Goal: Task Accomplishment & Management: Complete application form

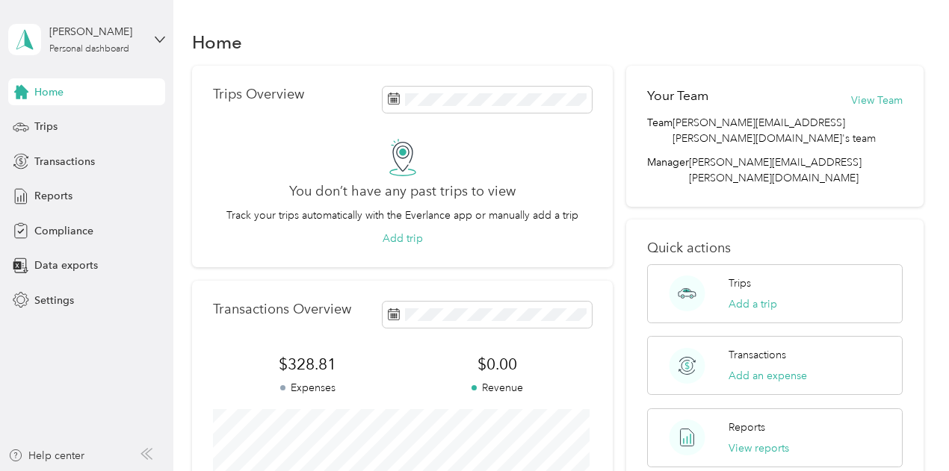
click at [155, 28] on div "[PERSON_NAME] Personal dashboard" at bounding box center [86, 39] width 157 height 52
click at [108, 390] on aside "[PERSON_NAME] Personal dashboard Home Trips Transactions Reports Compliance Dat…" at bounding box center [86, 235] width 173 height 471
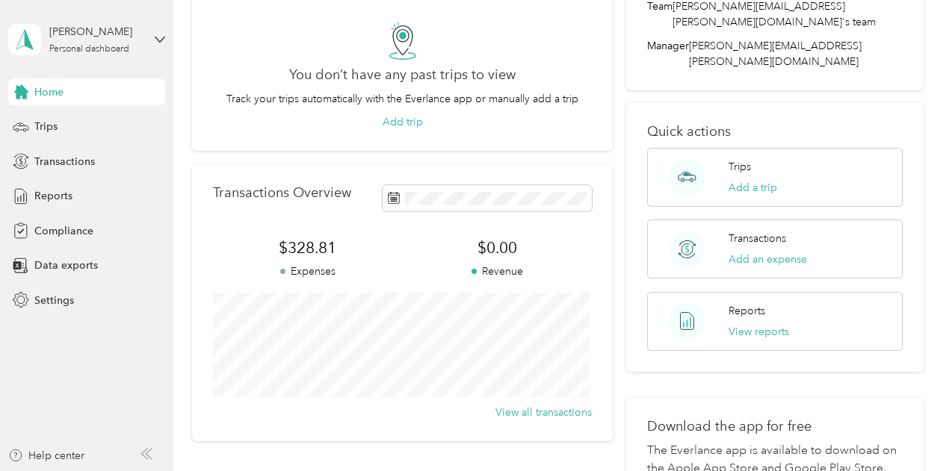
scroll to position [29, 0]
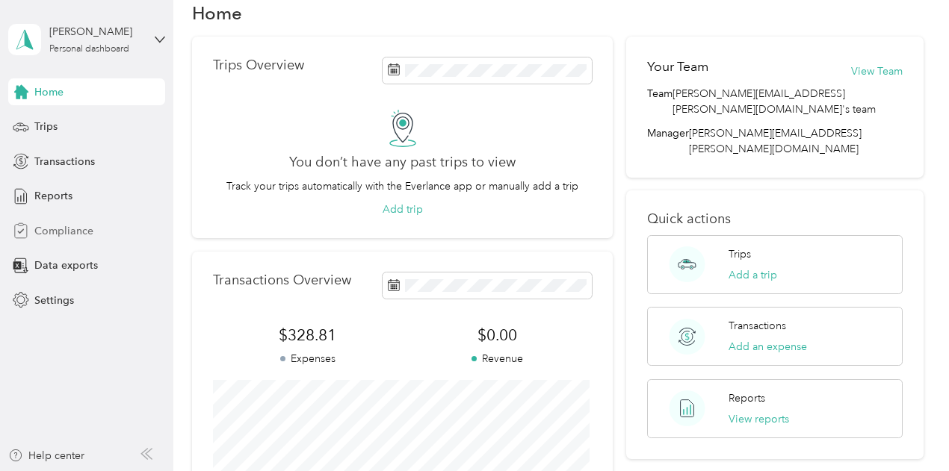
click at [48, 227] on span "Compliance" at bounding box center [63, 231] width 59 height 16
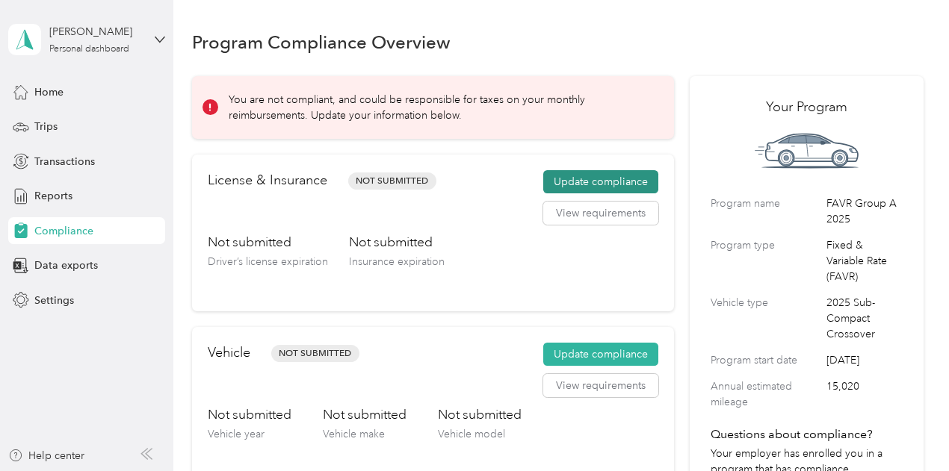
click at [568, 179] on button "Update compliance" at bounding box center [600, 182] width 115 height 24
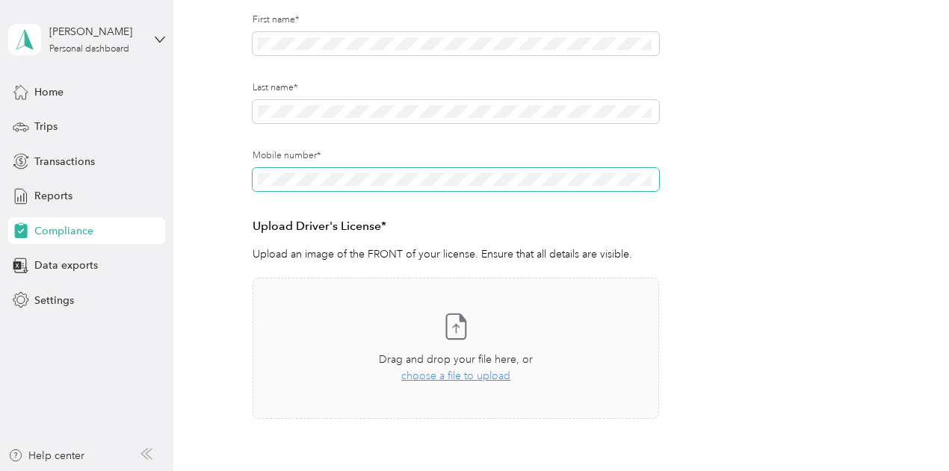
scroll to position [299, 0]
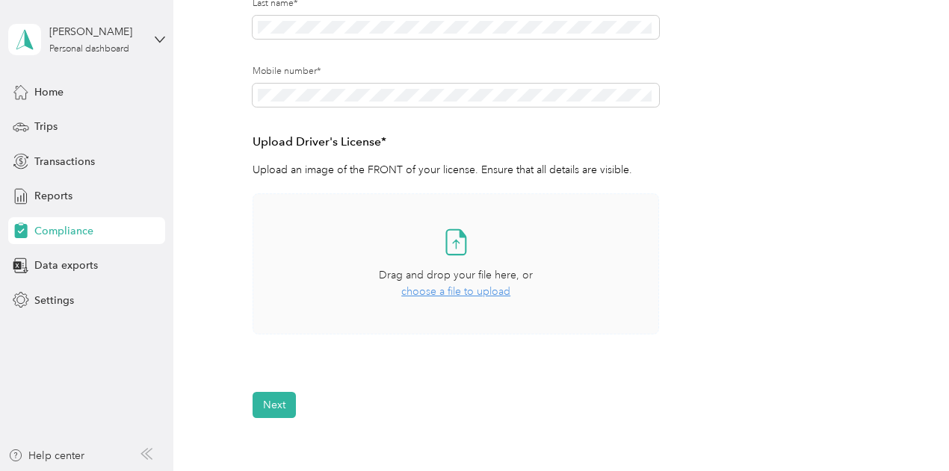
click at [444, 292] on span "choose a file to upload" at bounding box center [455, 291] width 109 height 13
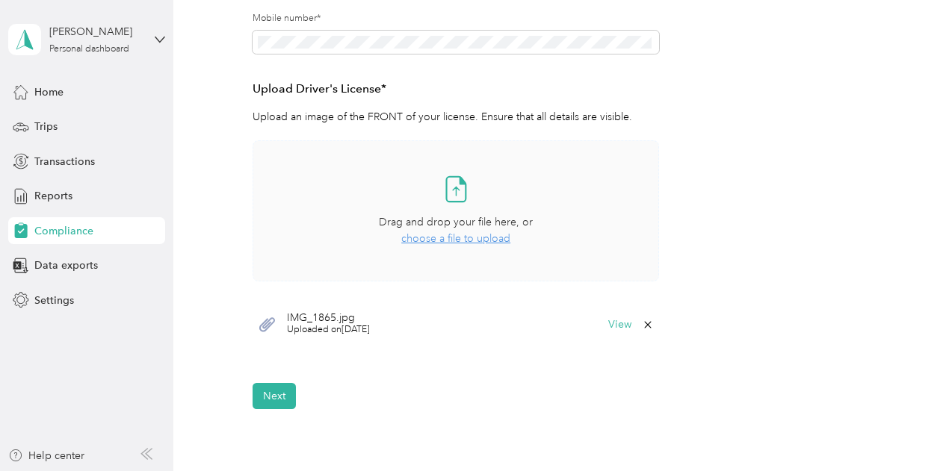
scroll to position [448, 0]
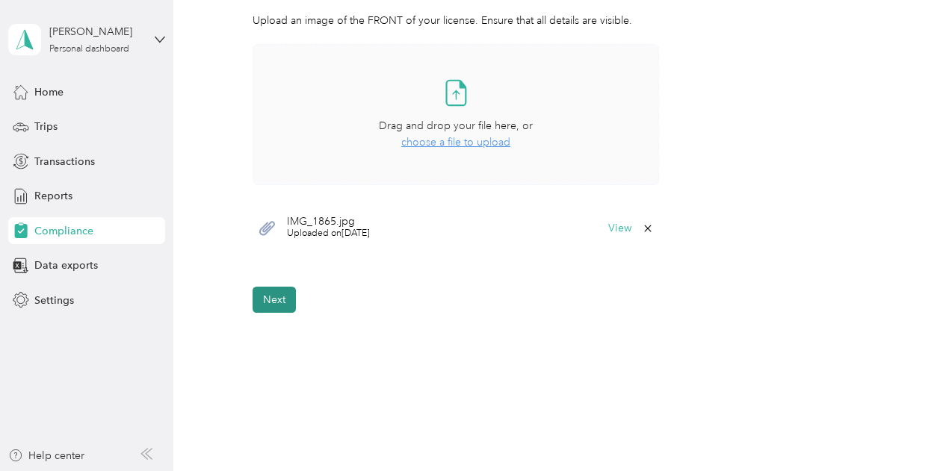
click at [279, 301] on button "Next" at bounding box center [273, 300] width 43 height 26
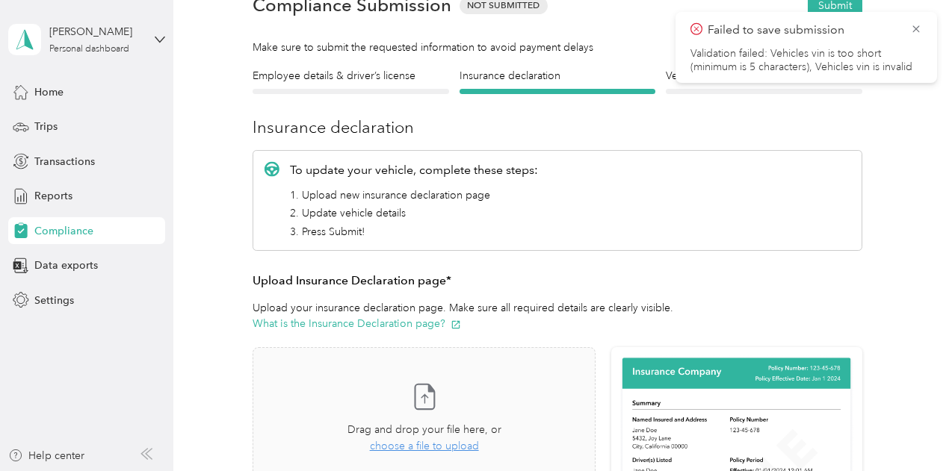
scroll to position [149, 0]
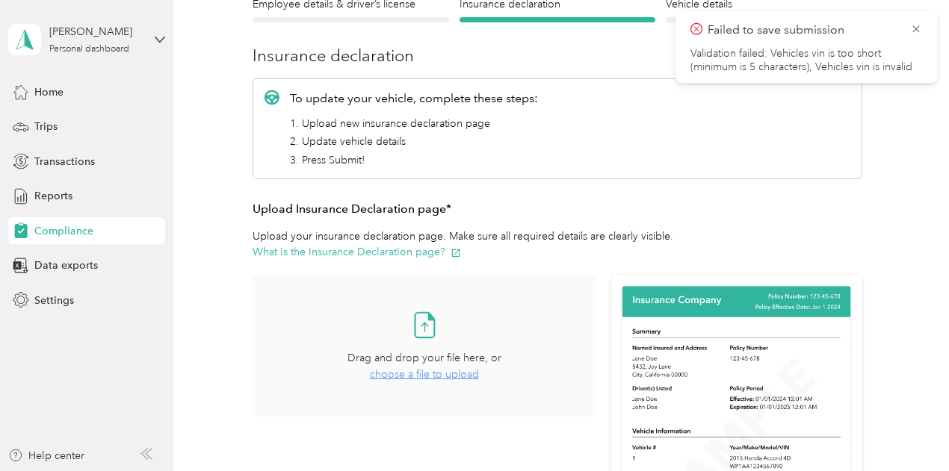
click at [434, 376] on span "choose a file to upload" at bounding box center [424, 374] width 109 height 13
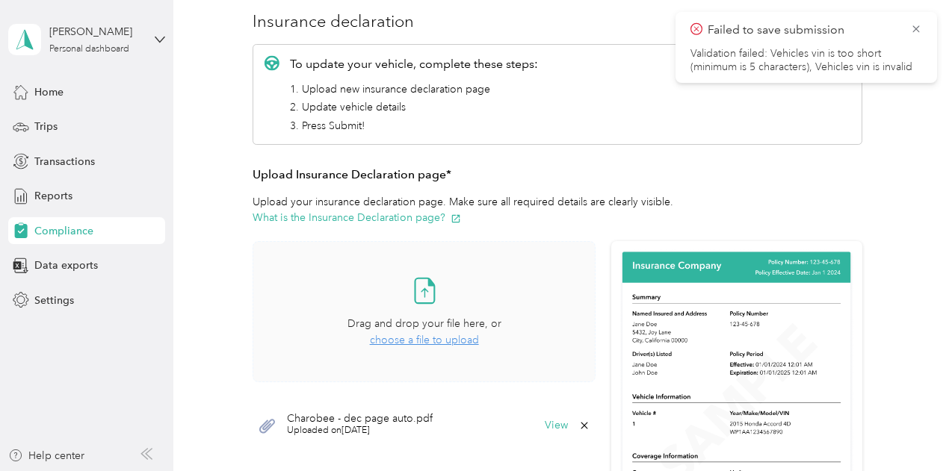
scroll to position [0, 0]
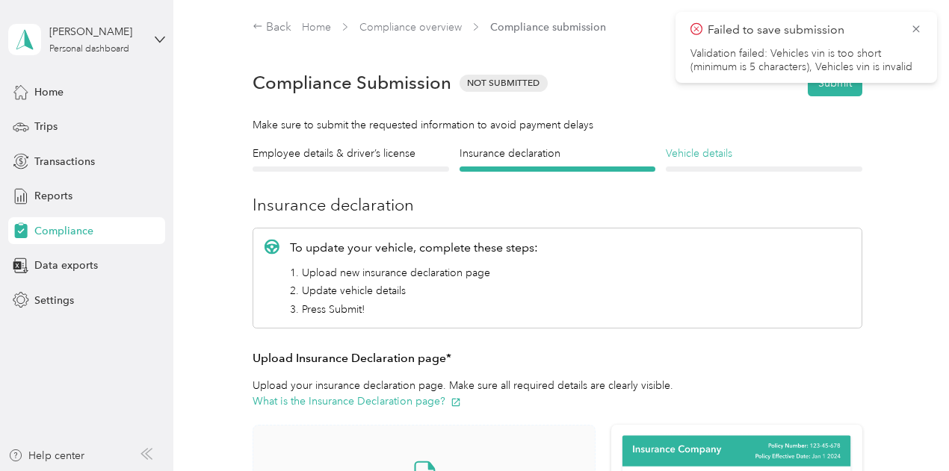
click at [689, 157] on h4 "Vehicle details" at bounding box center [764, 154] width 196 height 16
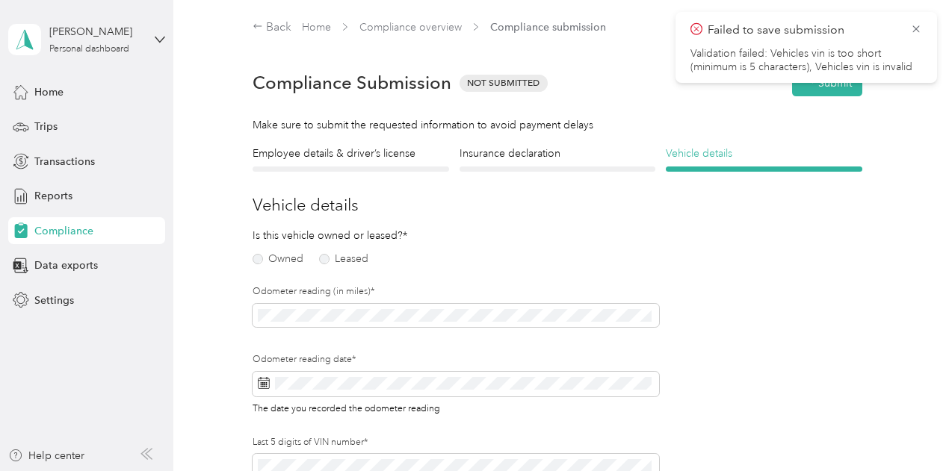
scroll to position [18, 0]
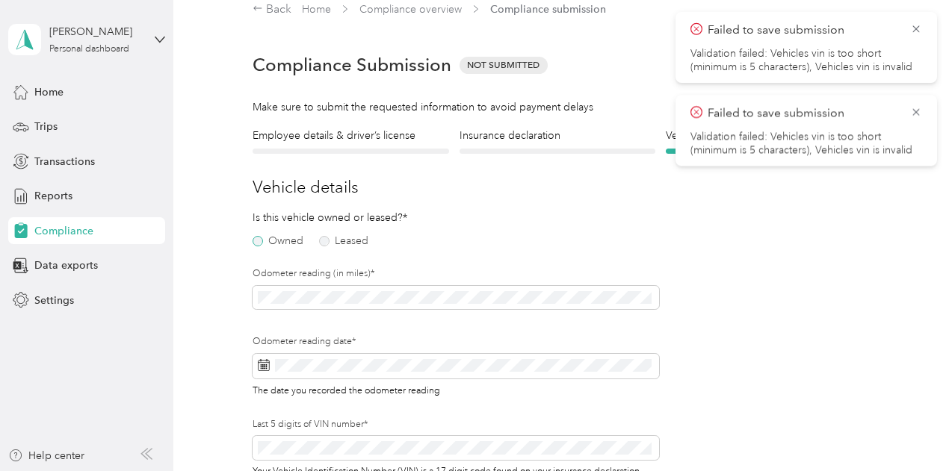
click at [256, 241] on label "Owned" at bounding box center [277, 241] width 51 height 10
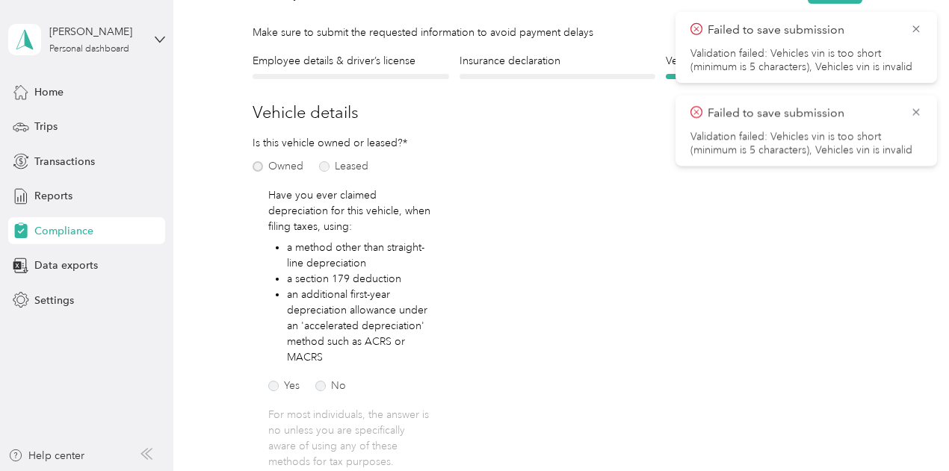
scroll to position [167, 0]
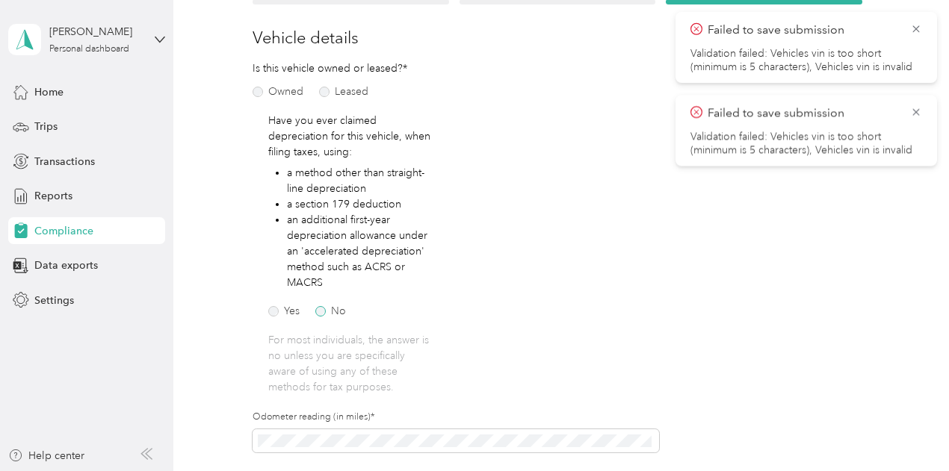
click at [320, 312] on label "No" at bounding box center [330, 311] width 31 height 10
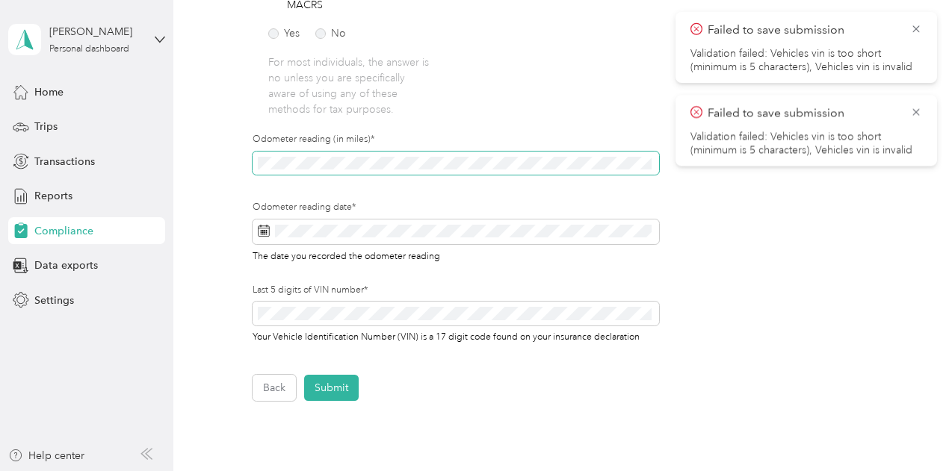
scroll to position [466, 0]
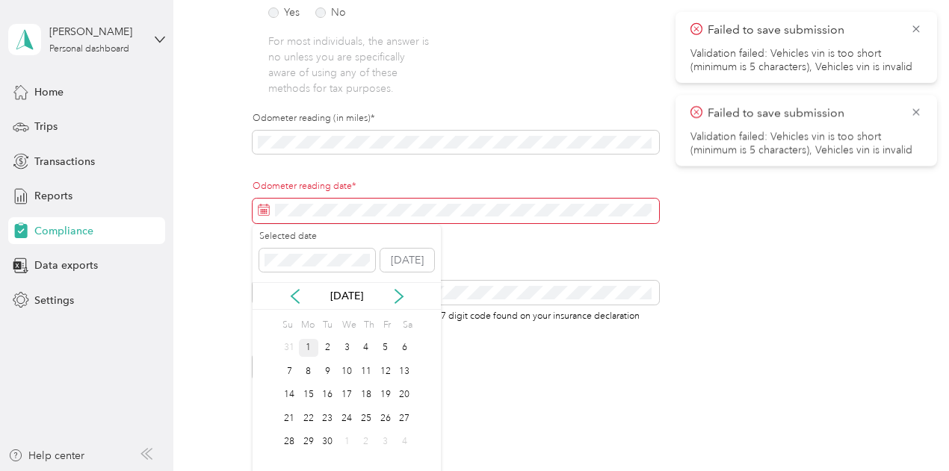
click at [309, 347] on div "1" at bounding box center [308, 348] width 19 height 19
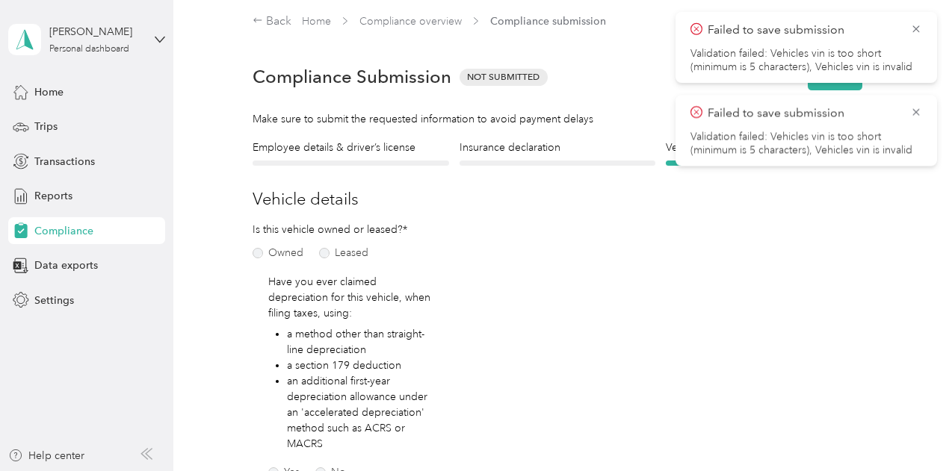
scroll to position [0, 0]
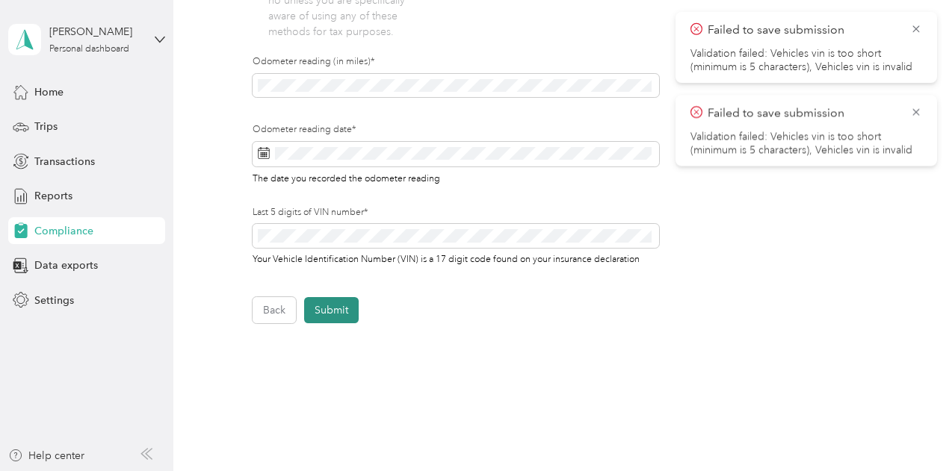
click at [335, 312] on button "Submit" at bounding box center [331, 310] width 55 height 26
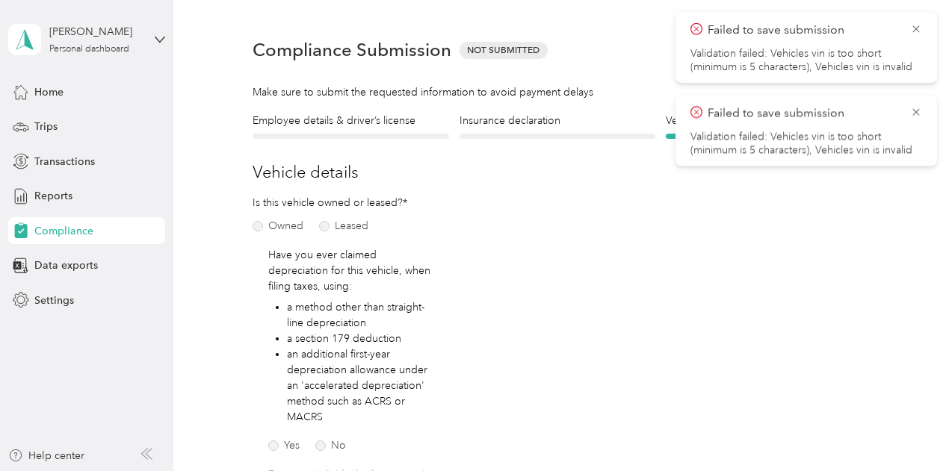
scroll to position [18, 0]
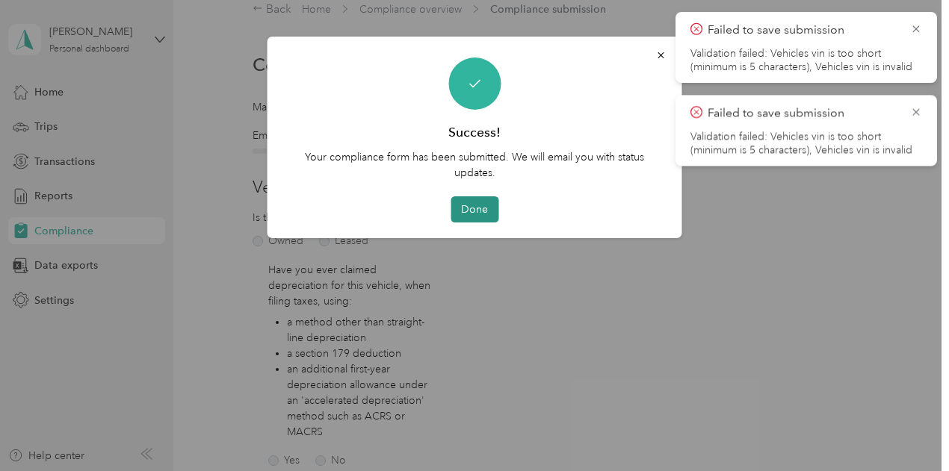
click at [479, 214] on button "Done" at bounding box center [474, 209] width 48 height 26
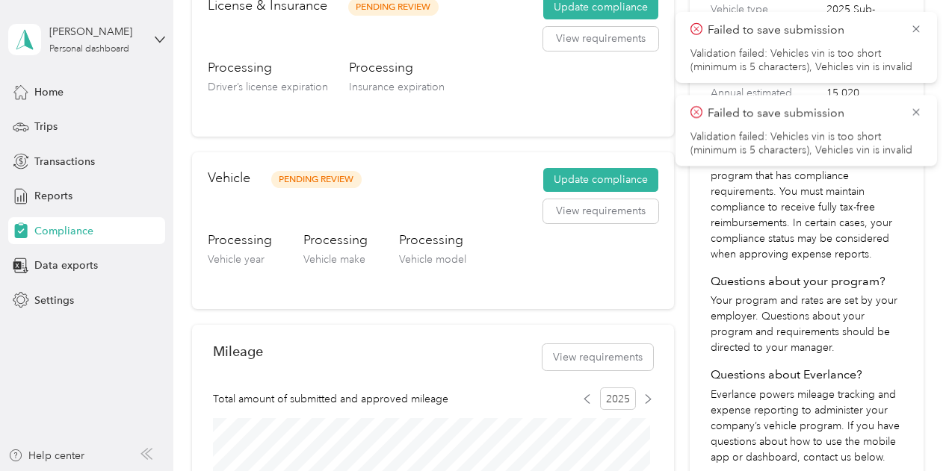
scroll to position [317, 0]
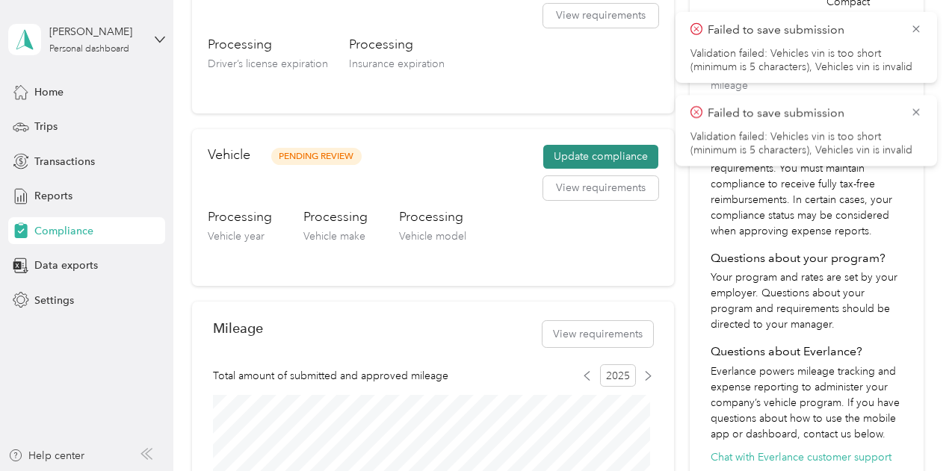
click at [589, 161] on button "Update compliance" at bounding box center [600, 157] width 115 height 24
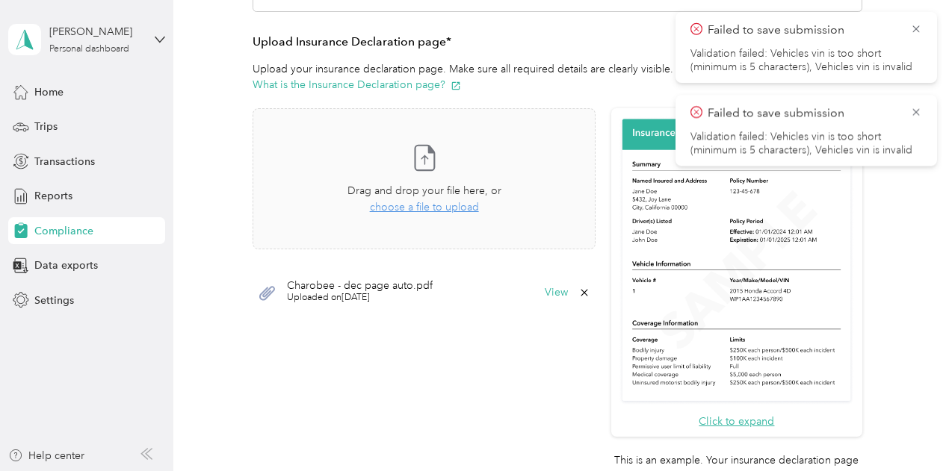
drag, startPoint x: 913, startPoint y: 23, endPoint x: 924, endPoint y: 72, distance: 50.6
click at [913, 25] on icon at bounding box center [916, 28] width 12 height 13
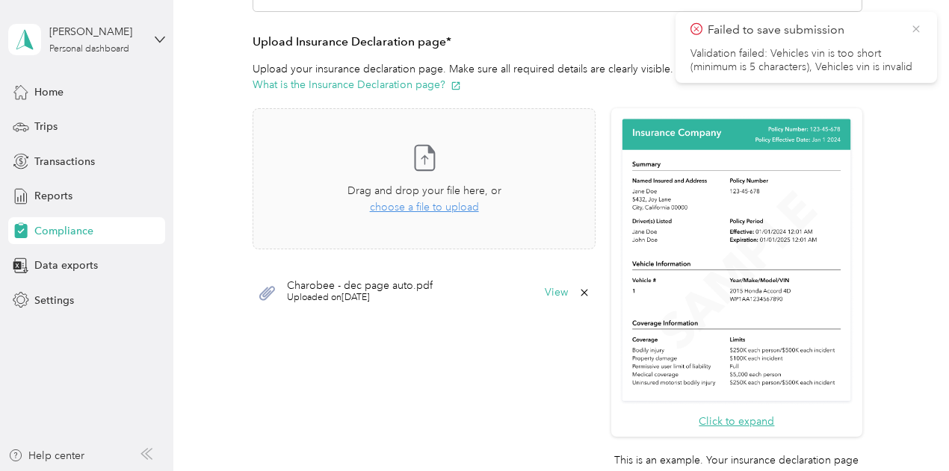
click at [910, 28] on icon at bounding box center [916, 28] width 12 height 13
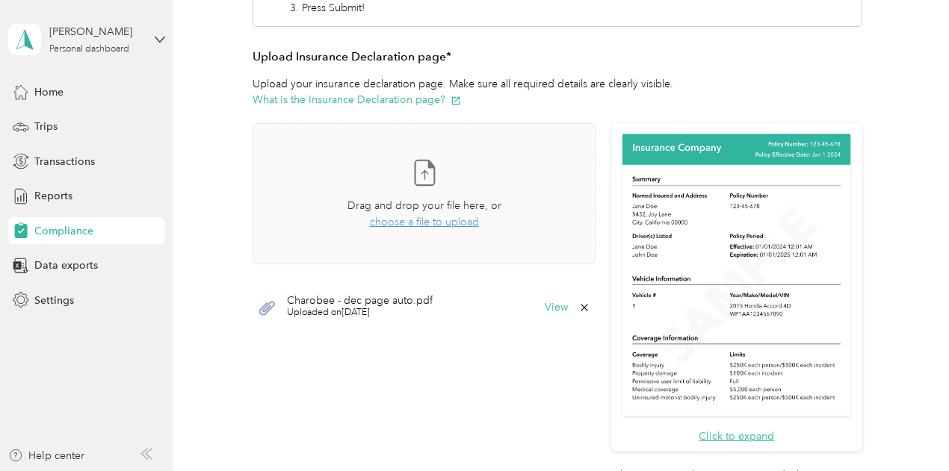
scroll to position [18, 0]
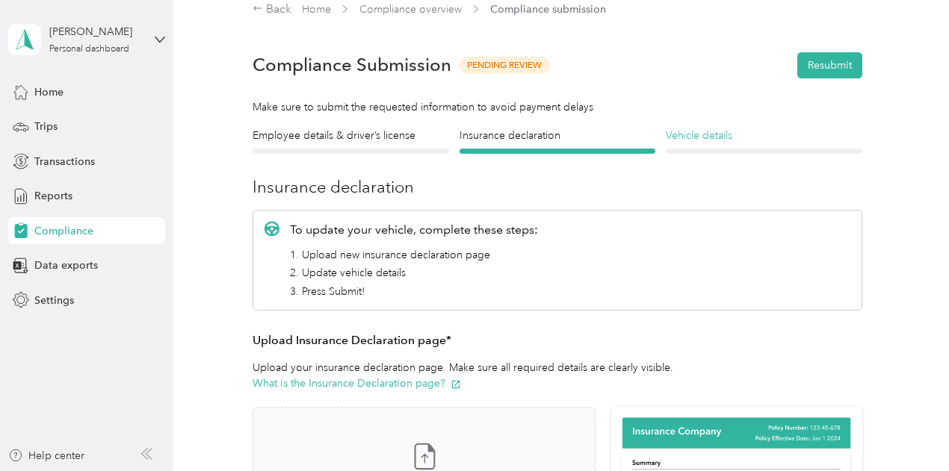
click at [689, 133] on h4 "Vehicle details" at bounding box center [764, 136] width 196 height 16
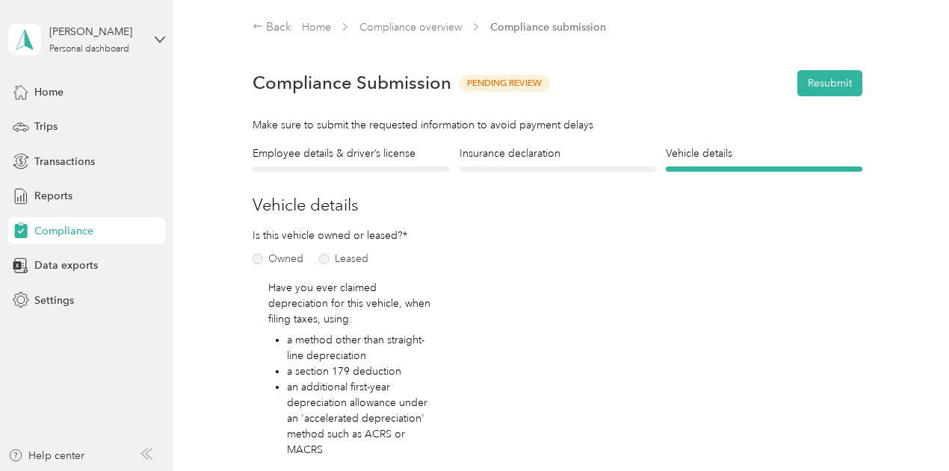
click at [69, 231] on span "Compliance" at bounding box center [63, 231] width 59 height 16
click at [63, 231] on span "Compliance" at bounding box center [63, 231] width 59 height 16
click at [66, 264] on span "Data exports" at bounding box center [65, 266] width 63 height 16
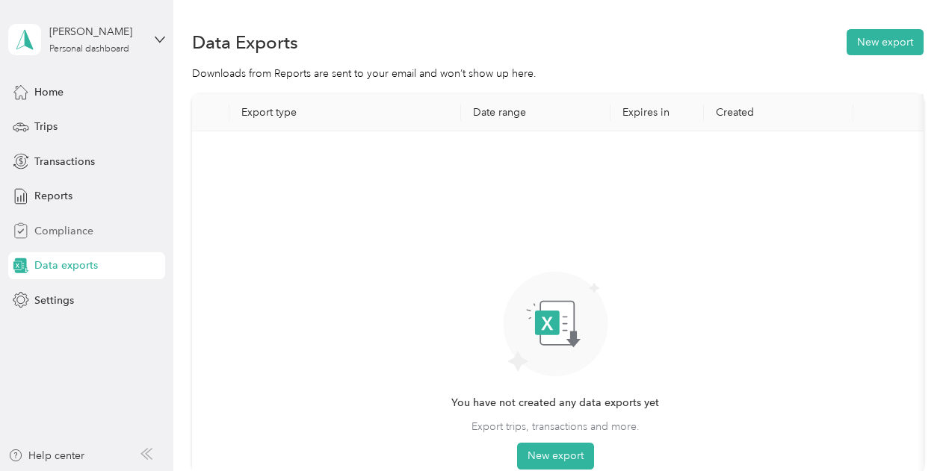
click at [62, 230] on span "Compliance" at bounding box center [63, 231] width 59 height 16
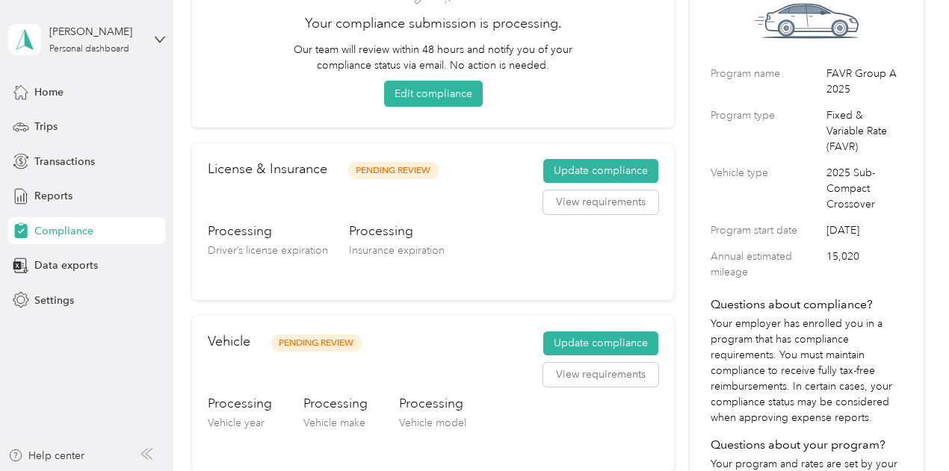
scroll to position [149, 0]
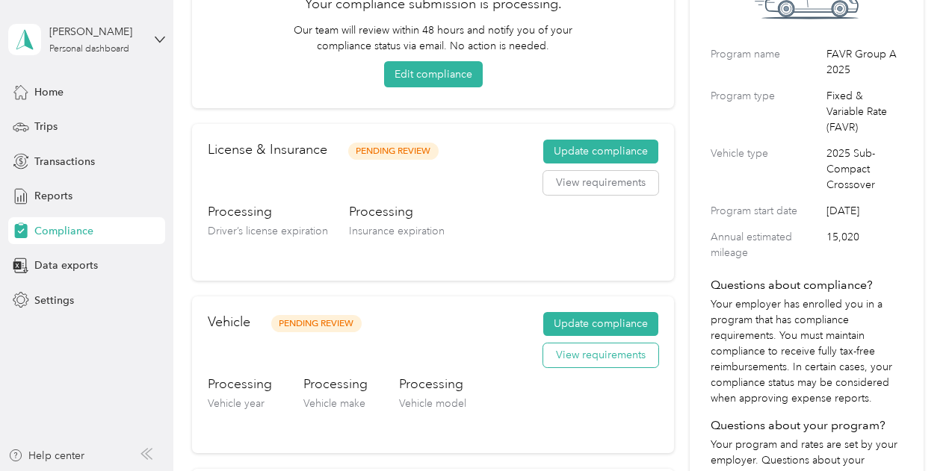
click at [599, 361] on button "View requirements" at bounding box center [600, 356] width 115 height 24
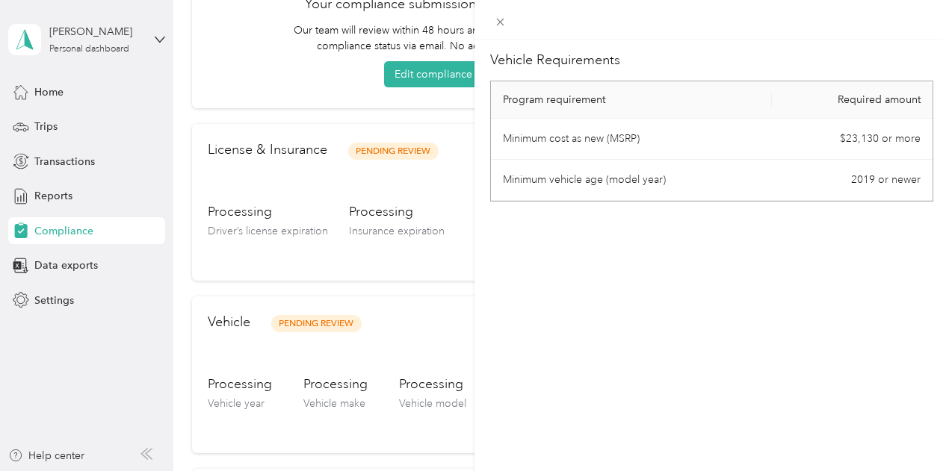
click at [478, 304] on div "Vehicle Requirements Program requirement Required amount Minimum cost as new (M…" at bounding box center [474, 235] width 949 height 471
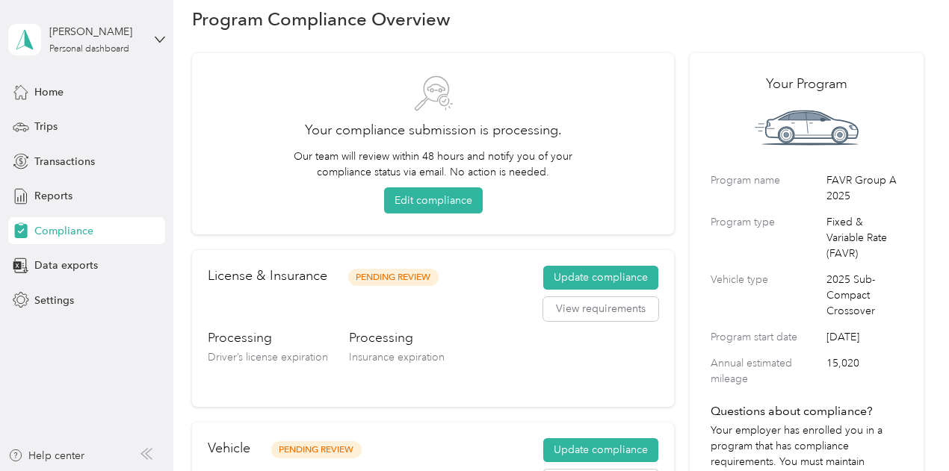
scroll to position [0, 0]
